Goal: Navigation & Orientation: Find specific page/section

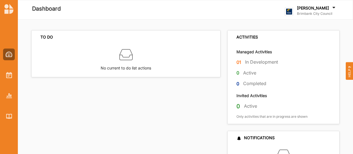
click at [331, 8] on div "[PERSON_NAME]" at bounding box center [317, 8] width 40 height 6
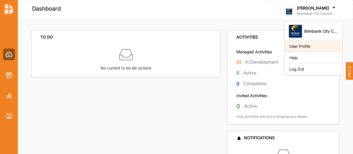
click at [307, 44] on div "User Profile" at bounding box center [314, 46] width 49 height 5
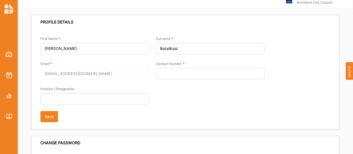
scroll to position [12, 0]
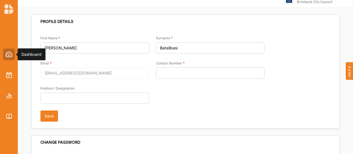
click at [9, 52] on img at bounding box center [9, 55] width 7 height 6
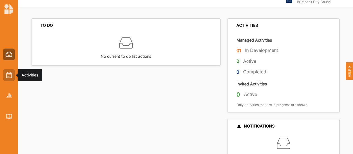
click at [9, 69] on div at bounding box center [9, 75] width 12 height 12
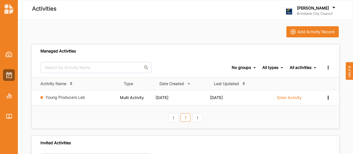
click at [144, 117] on th "⟨ 1 ⟩" at bounding box center [186, 116] width 308 height 23
click at [270, 120] on th "⟨ 1 ⟩" at bounding box center [186, 116] width 308 height 23
click at [233, 27] on div "Add Activity Record" at bounding box center [185, 31] width 309 height 11
